Goal: Information Seeking & Learning: Learn about a topic

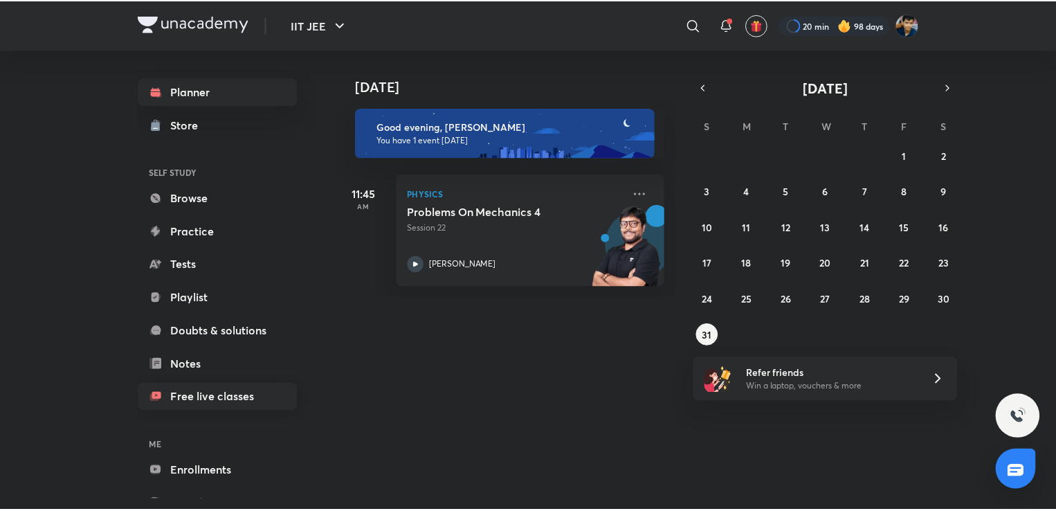
scroll to position [46, 0]
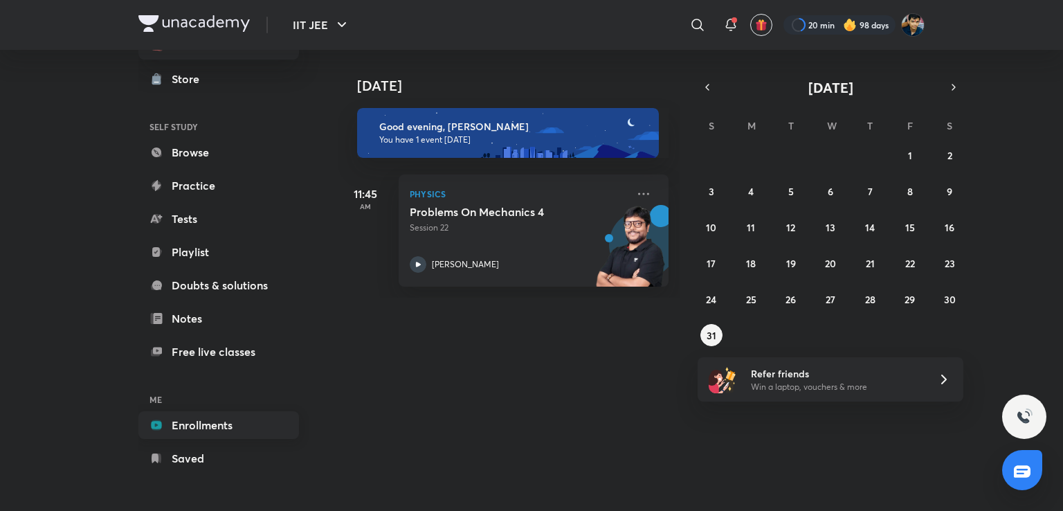
click at [213, 437] on link "Enrollments" at bounding box center [218, 425] width 161 height 28
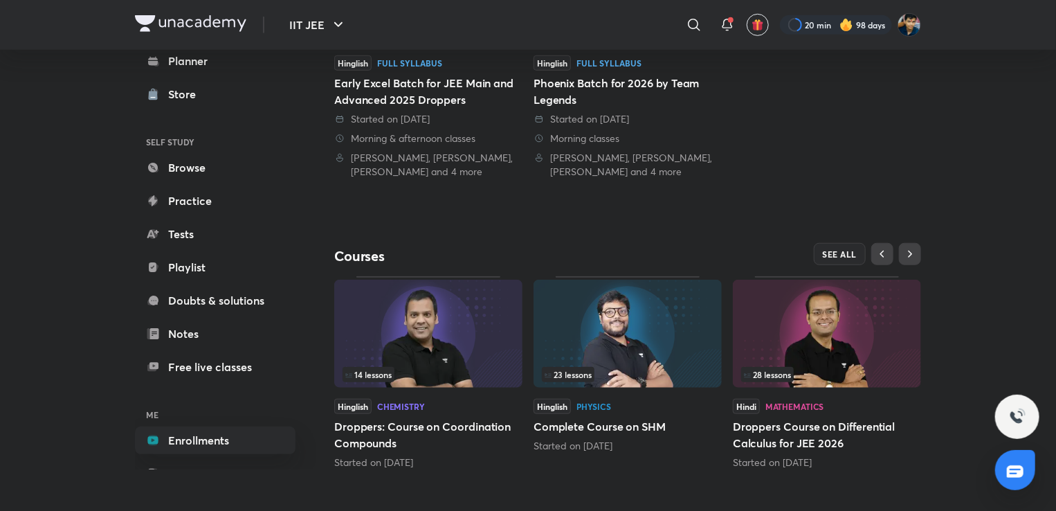
scroll to position [440, 0]
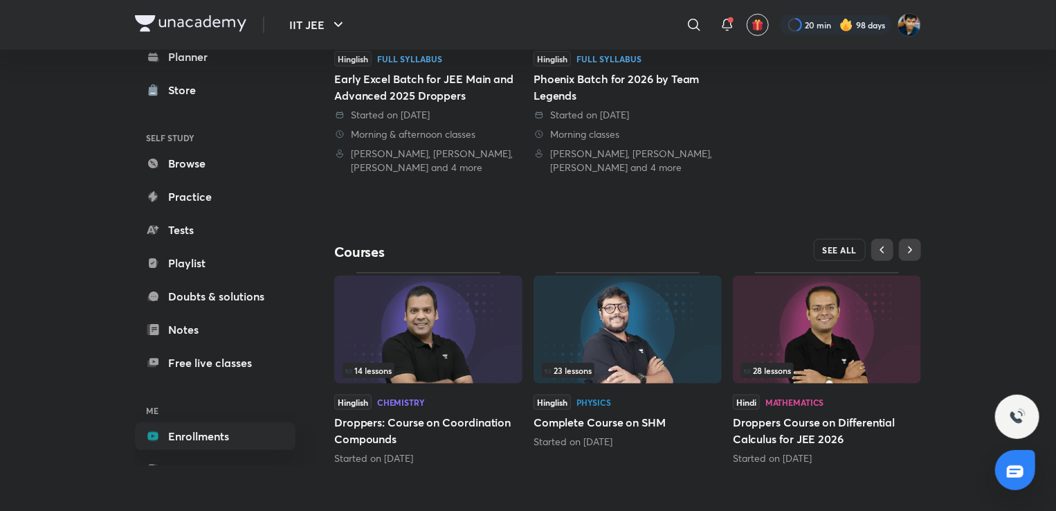
click at [831, 250] on span "SEE ALL" at bounding box center [840, 250] width 35 height 10
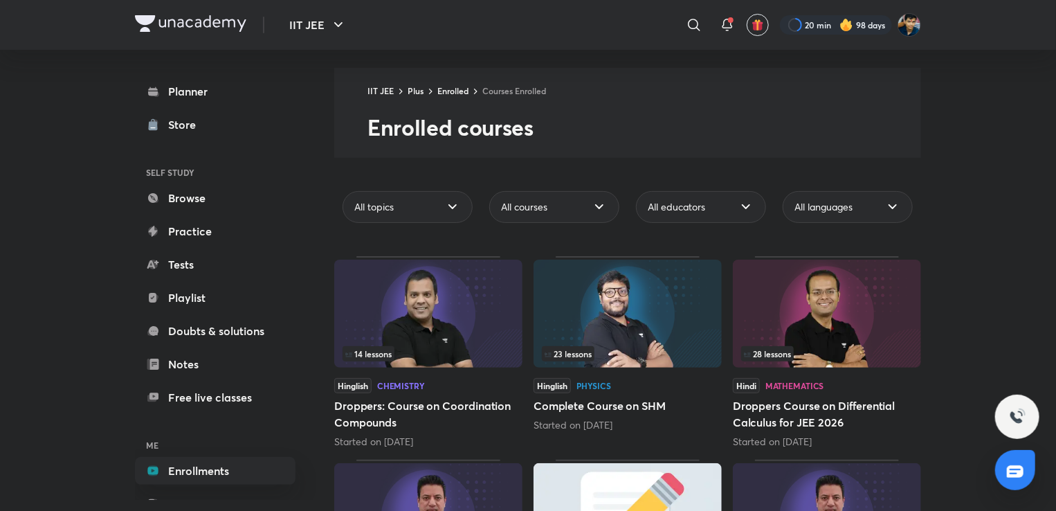
scroll to position [30, 0]
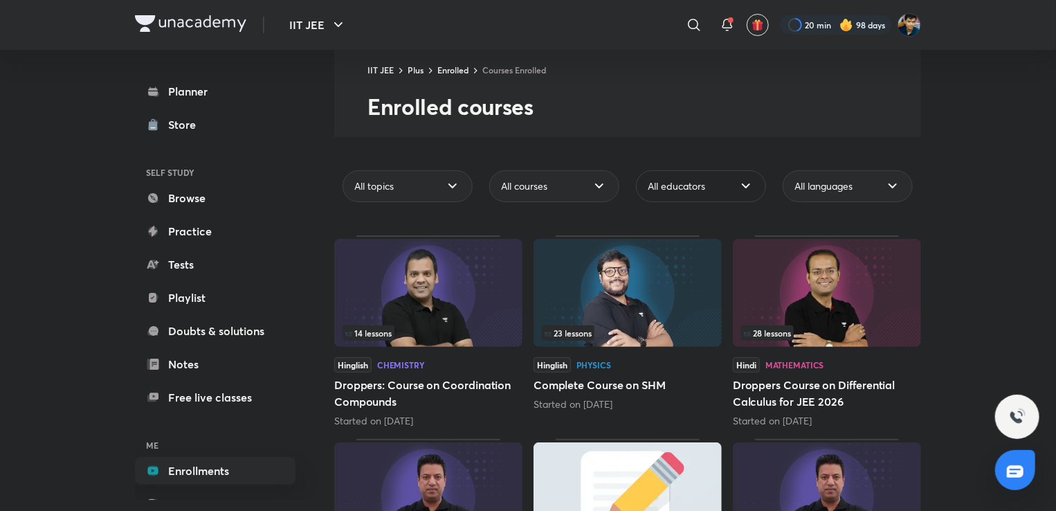
click at [717, 197] on div "All educators" at bounding box center [701, 186] width 130 height 32
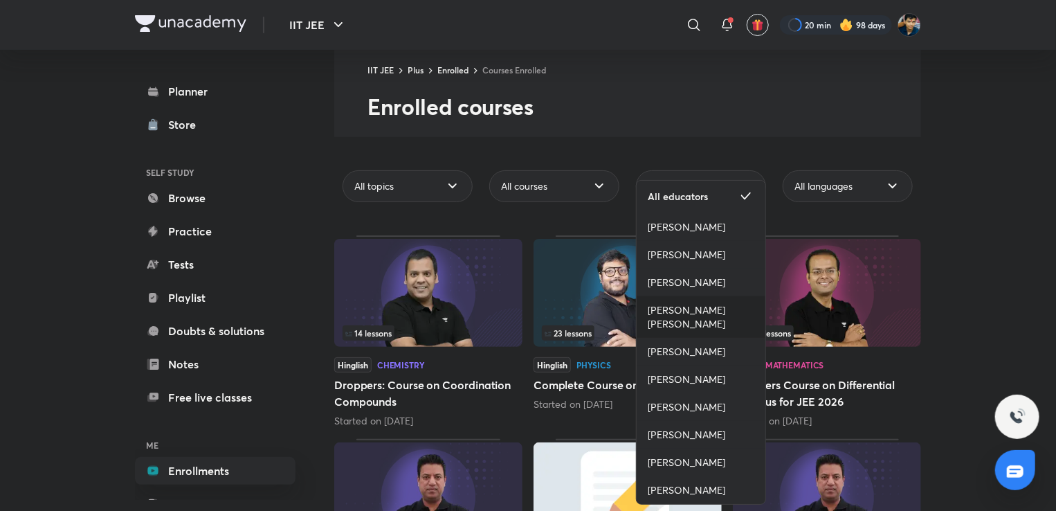
click at [711, 310] on span "[PERSON_NAME] [PERSON_NAME]" at bounding box center [701, 317] width 107 height 28
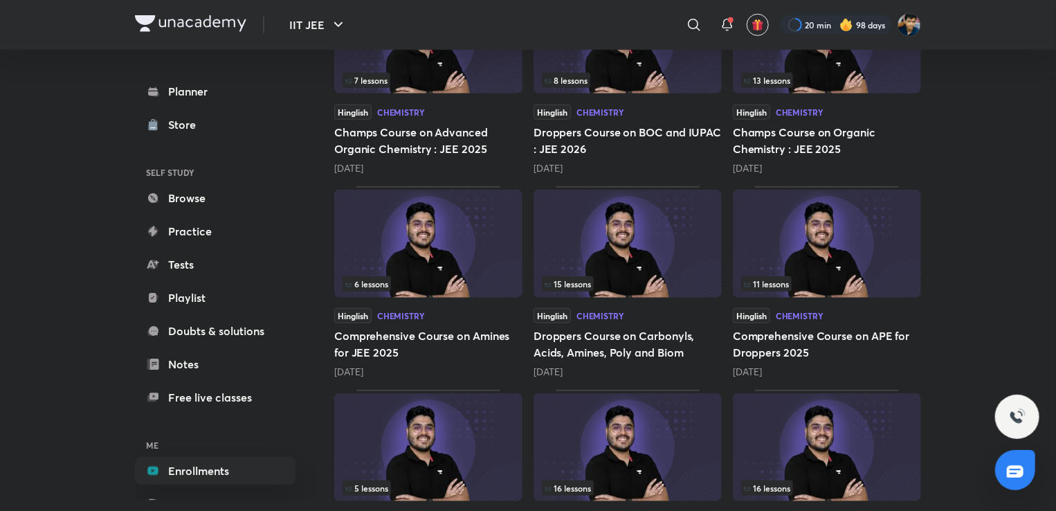
scroll to position [473, 0]
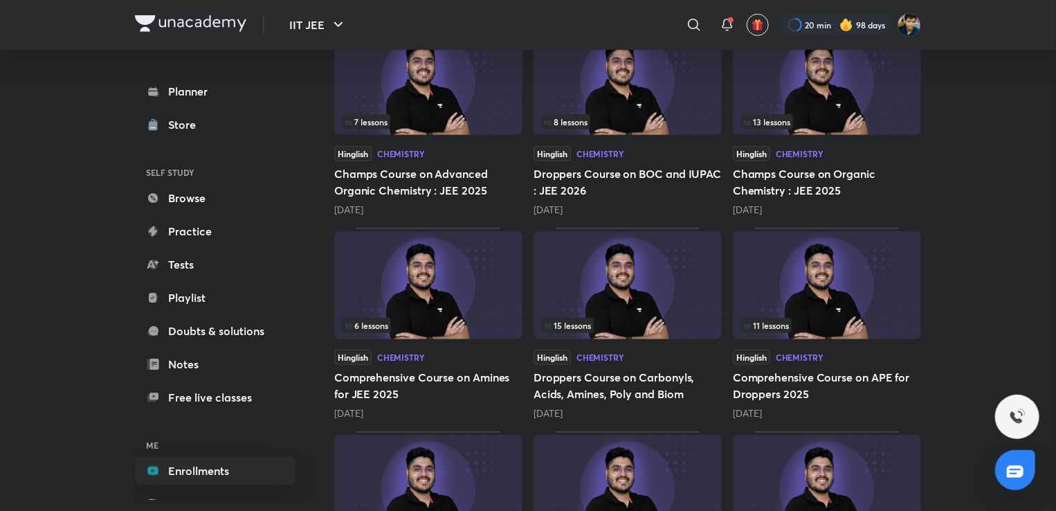
click at [789, 89] on img at bounding box center [827, 81] width 188 height 108
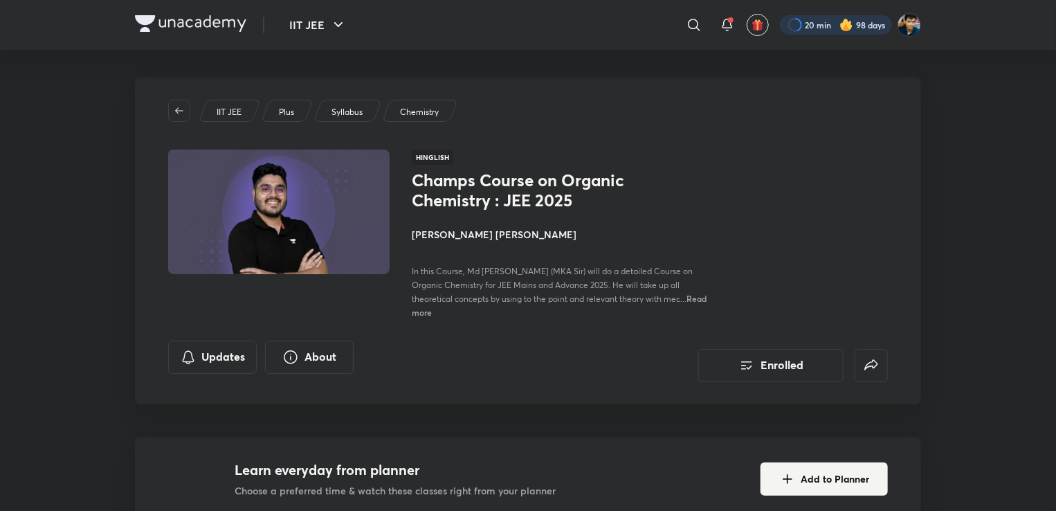
click at [789, 21] on div at bounding box center [836, 24] width 112 height 19
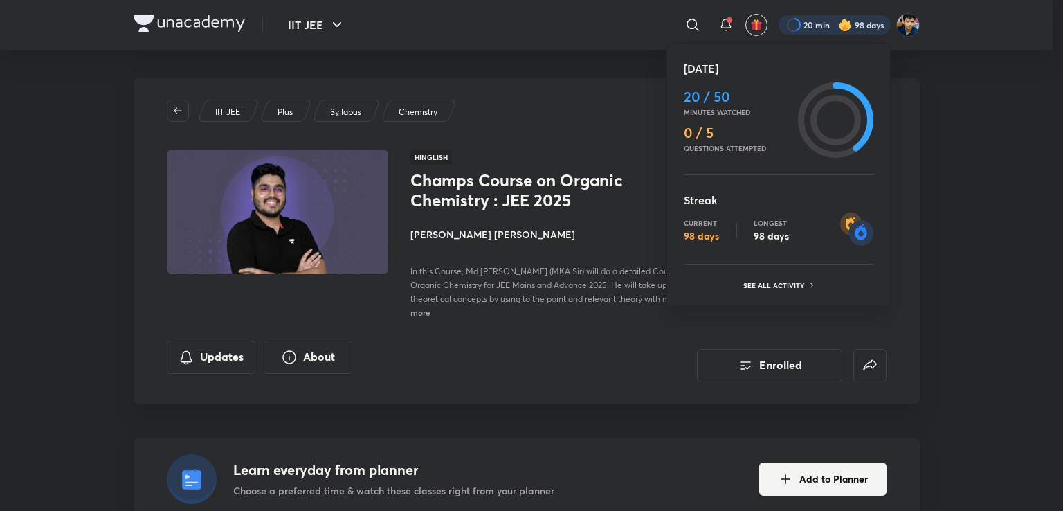
click at [591, 158] on div at bounding box center [531, 255] width 1063 height 511
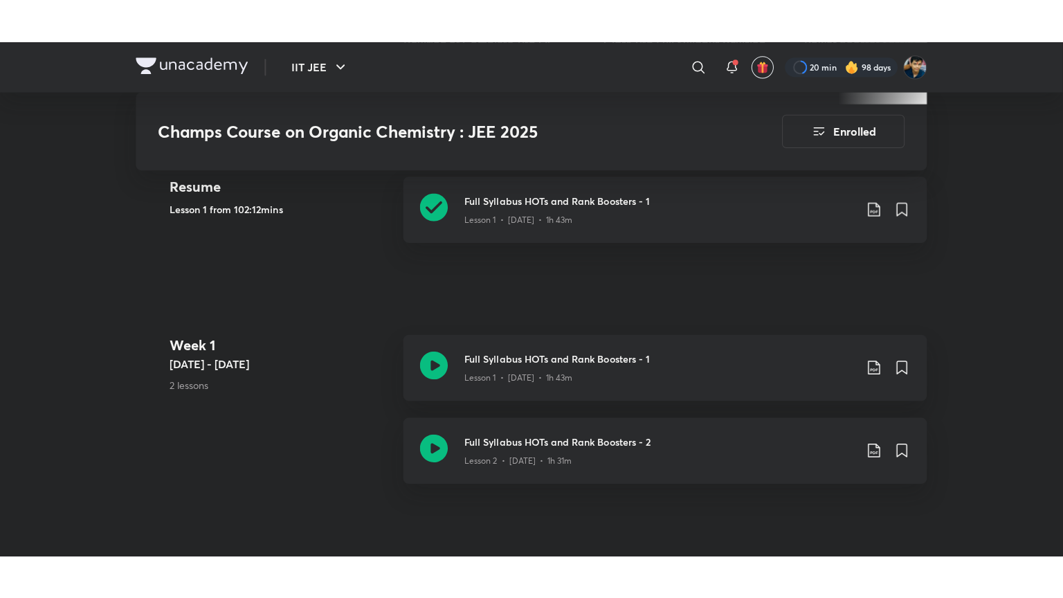
scroll to position [670, 0]
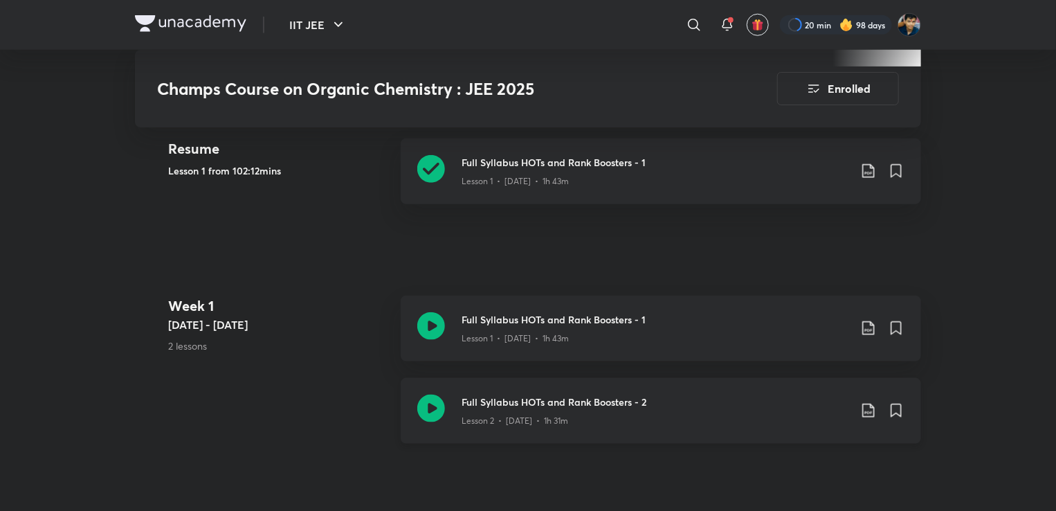
click at [605, 409] on div "Lesson 2 • [DATE] • 1h 31m" at bounding box center [656, 418] width 388 height 18
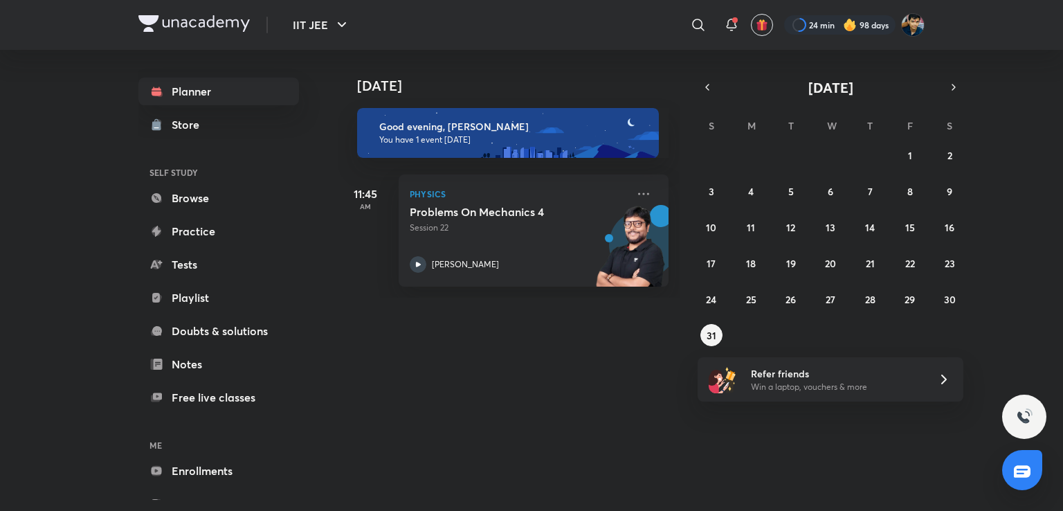
click at [938, 310] on div "27 28 29 30 31 1 2 3 4 5 6 7 8 9 10 11 12 13 14 15 16 17 18 19 20 21 22 23 24 2…" at bounding box center [831, 245] width 266 height 202
click at [944, 299] on abbr "30" at bounding box center [950, 299] width 12 height 13
